Goal: Task Accomplishment & Management: Manage account settings

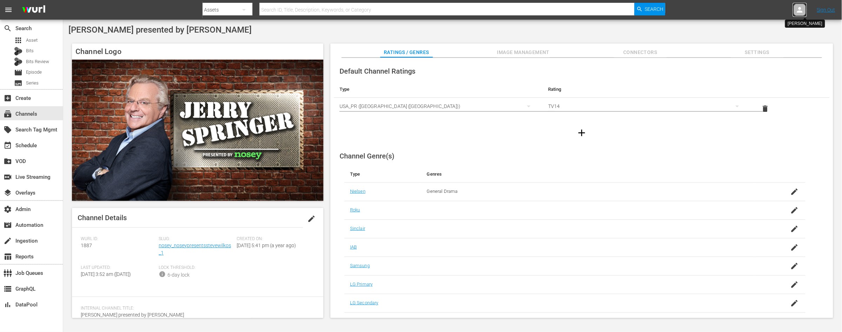
click at [673, 12] on icon at bounding box center [800, 10] width 6 height 6
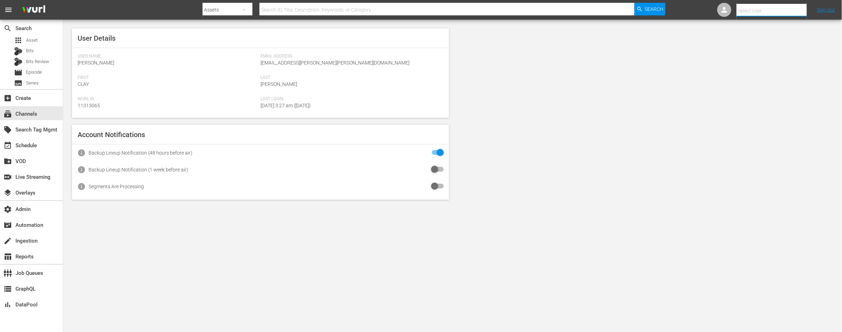
click at [673, 9] on input "text" at bounding box center [781, 10] width 90 height 17
click at [673, 25] on div "[PERSON_NAME] <[PERSON_NAME][EMAIL_ADDRESS][DOMAIN_NAME]>" at bounding box center [766, 30] width 110 height 17
type input "[PERSON_NAME] (11312908)"
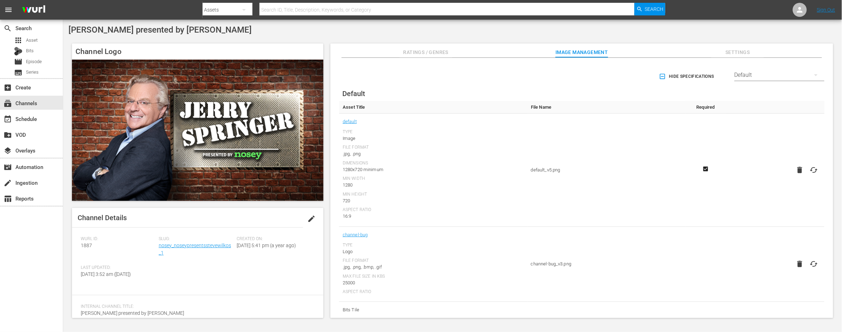
click at [309, 221] on span "edit" at bounding box center [311, 219] width 8 height 8
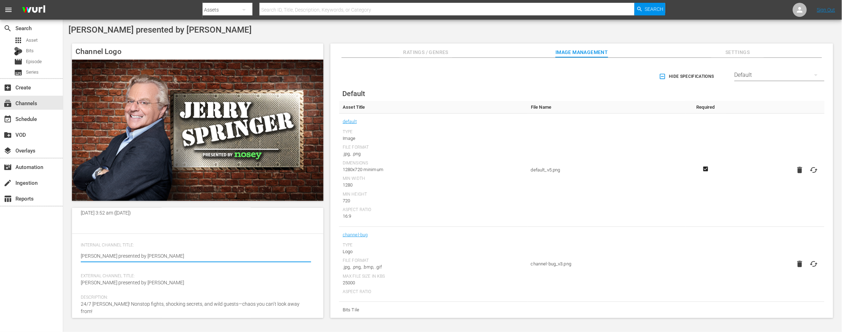
drag, startPoint x: 155, startPoint y: 264, endPoint x: 75, endPoint y: 262, distance: 80.0
click at [75, 262] on div "Channel Details Discard Save Wurl ID: 1887 Slug: nosey_noseypresentsstevewilkos…" at bounding box center [197, 263] width 251 height 110
type textarea "Steve Wilkos presented by Nosey"
drag, startPoint x: 154, startPoint y: 290, endPoint x: 78, endPoint y: 289, distance: 76.9
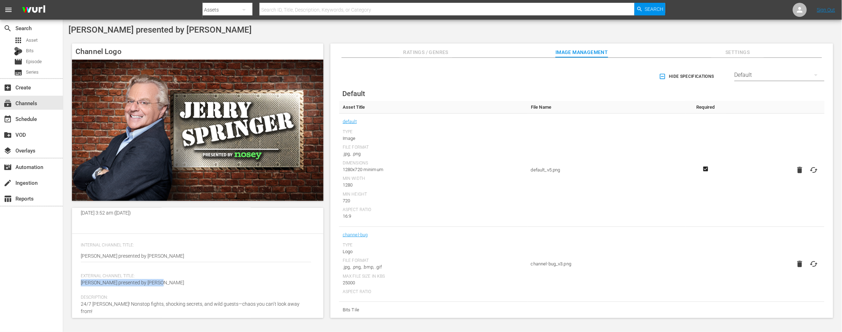
click at [78, 289] on div "Channel Details Discard Save Wurl ID: 1887 Slug: nosey_noseypresentsstevewilkos…" at bounding box center [197, 263] width 251 height 110
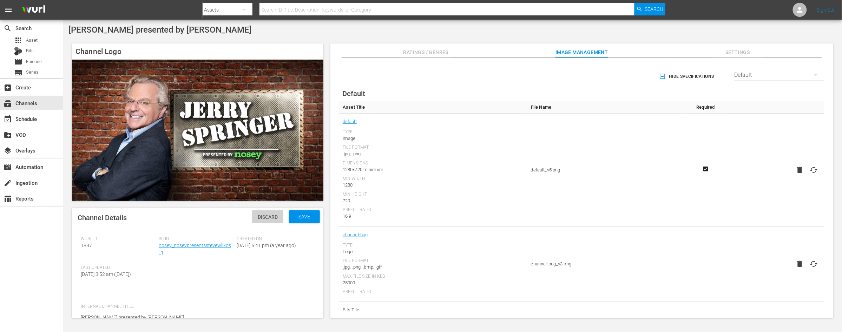
click at [267, 216] on span "Discard" at bounding box center [267, 217] width 31 height 6
click at [816, 170] on label at bounding box center [814, 170] width 14 height 13
click at [807, 176] on input "file" at bounding box center [807, 176] width 0 height 0
type input "C:\fakepath\SteveWilkosNosey_1920x1080_ChannelPoster.png"
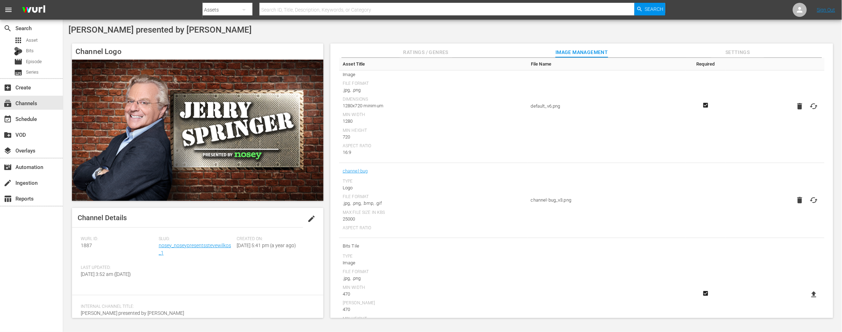
scroll to position [78, 0]
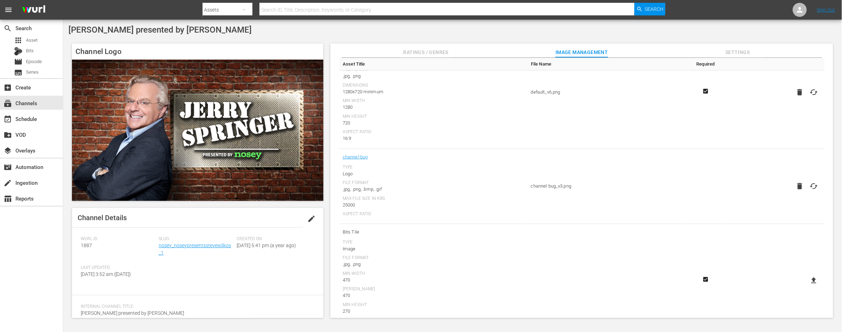
click at [812, 186] on icon at bounding box center [813, 186] width 8 height 8
click at [807, 192] on input "file" at bounding box center [807, 192] width 0 height 0
type input "C:\fakepath\SteveWilkosNosey_1440x1080_DARK.png"
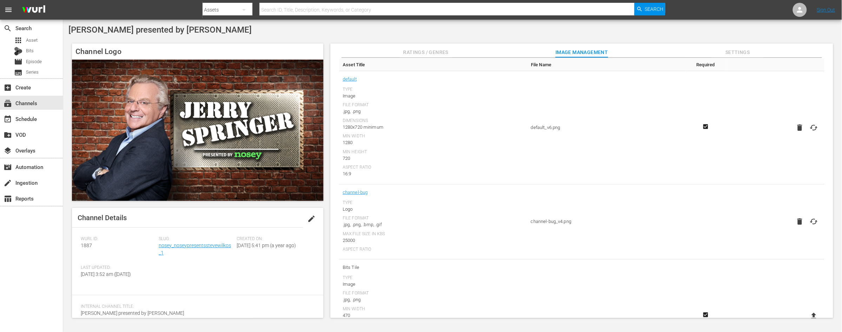
scroll to position [0, 0]
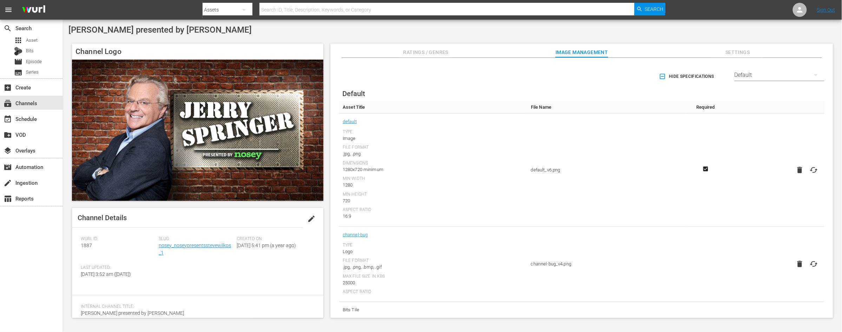
click at [797, 75] on div "Default" at bounding box center [779, 75] width 90 height 20
drag, startPoint x: 502, startPoint y: 85, endPoint x: 523, endPoint y: 78, distance: 22.6
click at [502, 85] on div "Enabled Streamers Default All Streamers Anoki Canela TV Free Movies Plus FreeCa…" at bounding box center [421, 166] width 842 height 332
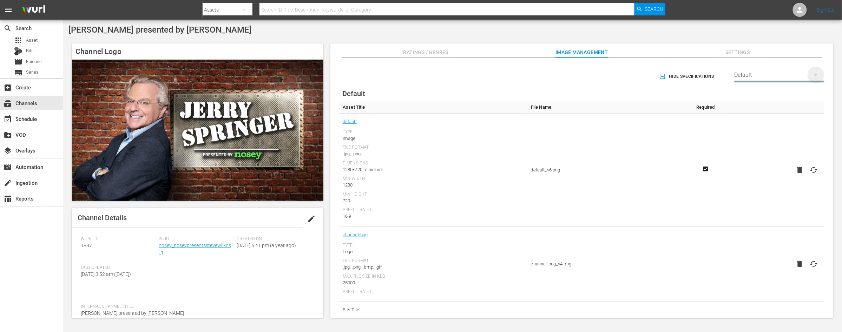
click at [812, 75] on icon "button" at bounding box center [816, 75] width 8 height 8
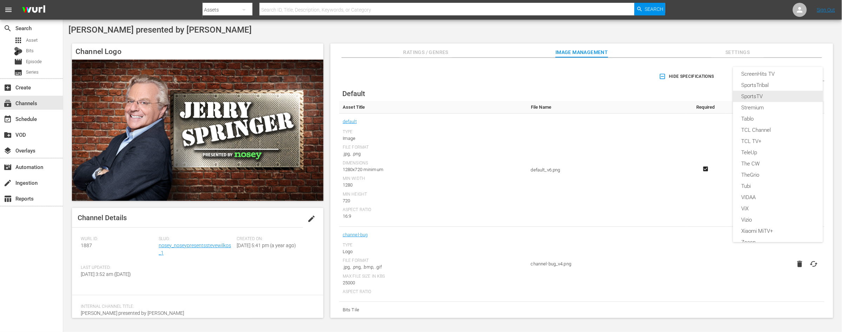
scroll to position [270, 0]
drag, startPoint x: 666, startPoint y: 42, endPoint x: 662, endPoint y: 43, distance: 3.9
click at [666, 42] on div "Enabled Streamers Default All Streamers Anoki Canela TV Free Movies Plus FreeCa…" at bounding box center [421, 166] width 842 height 332
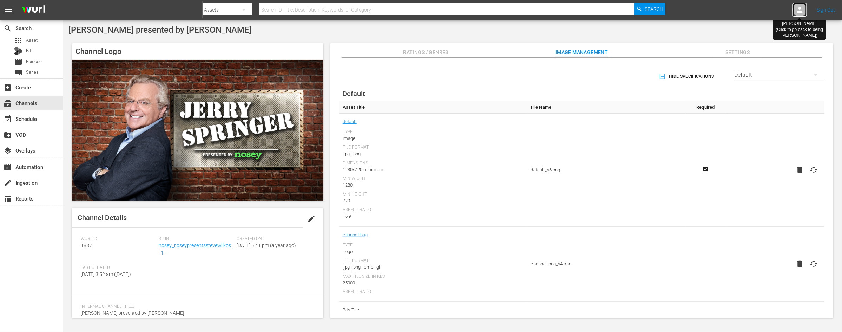
click at [798, 14] on icon at bounding box center [799, 10] width 8 height 8
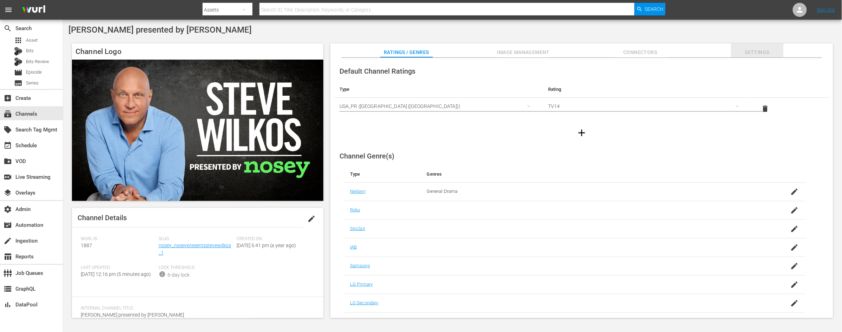
click at [673, 54] on span "Settings" at bounding box center [757, 52] width 53 height 9
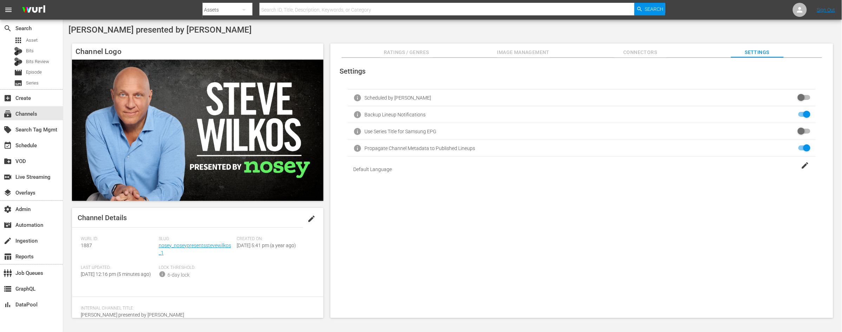
click at [310, 219] on span "edit" at bounding box center [311, 219] width 8 height 8
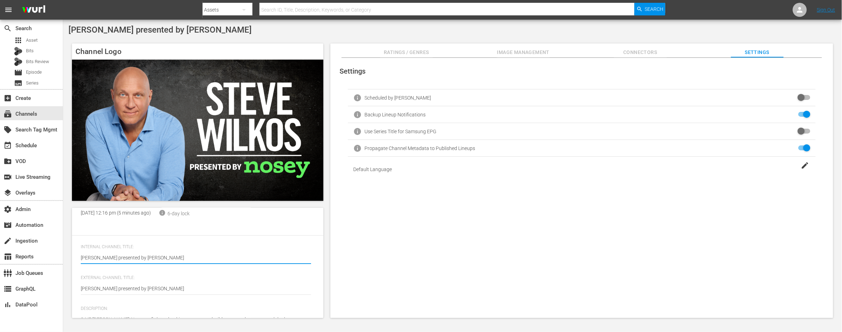
drag, startPoint x: 158, startPoint y: 265, endPoint x: 69, endPoint y: 263, distance: 88.5
click at [70, 263] on div "Channel Logo Channel Details Discard Save Wurl ID: 1887 Slug: nosey_noseypresen…" at bounding box center [452, 177] width 768 height 275
type textarea "Steve Wilkos presented by Nosey"
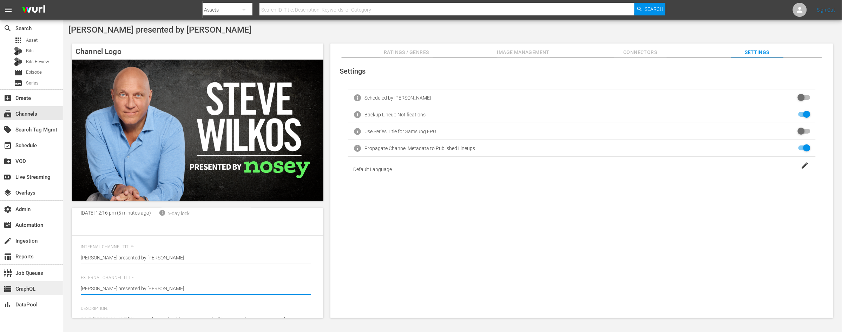
drag, startPoint x: 138, startPoint y: 293, endPoint x: 60, endPoint y: 293, distance: 77.9
paste textarea "Steve Wilkos"
type textarea "Steve Wilkos presented by Nosey"
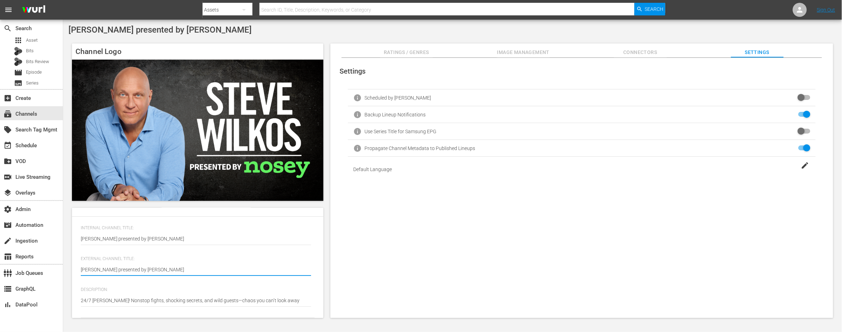
type textarea "Steve Wilkos presented by Nosey"
drag, startPoint x: 304, startPoint y: 301, endPoint x: 67, endPoint y: 300, distance: 236.9
paste textarea "Drama, lie detectors, and tough love - Watch the Steve Wilkos show nonstop"
type textarea "Drama, lie detectors, and tough love - Watch the Steve Wilkos show nonstop!"
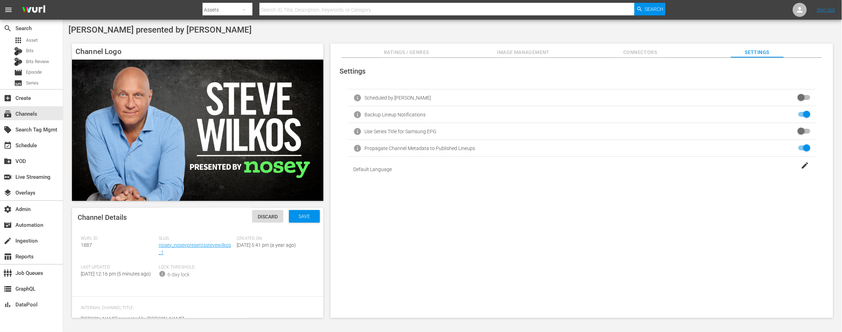
scroll to position [0, 0]
type textarea "Drama, lie detectors, and tough love - Watch the Steve Wilkos show nonstop!"
click at [305, 218] on span "Save" at bounding box center [304, 217] width 23 height 6
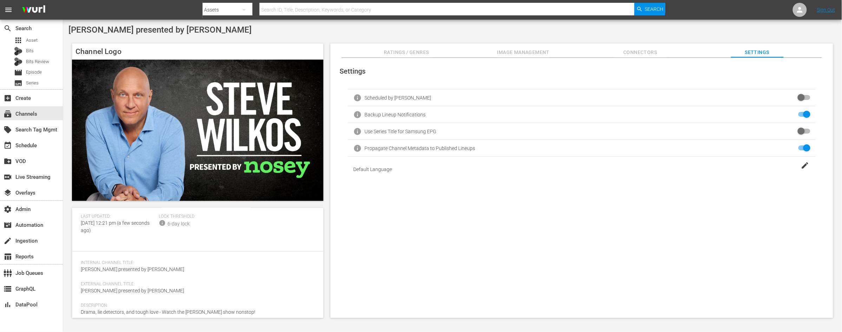
scroll to position [57, 0]
